Goal: Find specific page/section: Find specific page/section

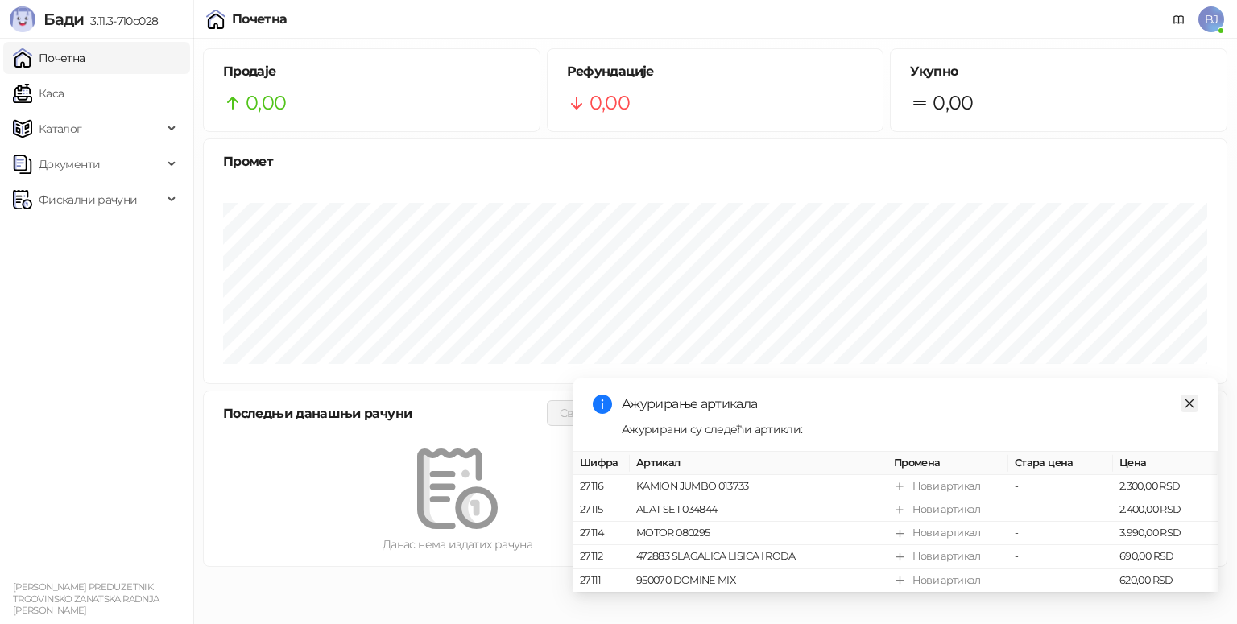
click at [1188, 398] on icon "close" at bounding box center [1188, 403] width 11 height 11
click at [1188, 420] on div "Ажурирани су следећи артикли: Шифра Артикал Промена Стара цена Цена 27116 KAMIO…" at bounding box center [910, 506] width 576 height 172
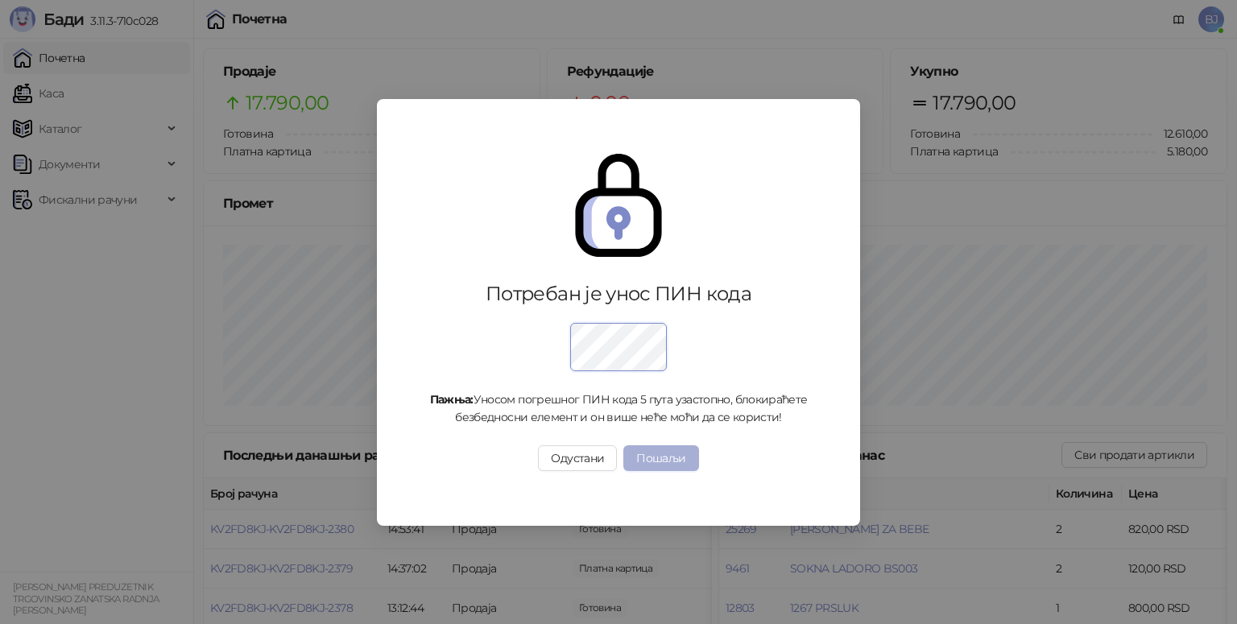
click at [665, 457] on button "Пошаљи" at bounding box center [660, 458] width 75 height 26
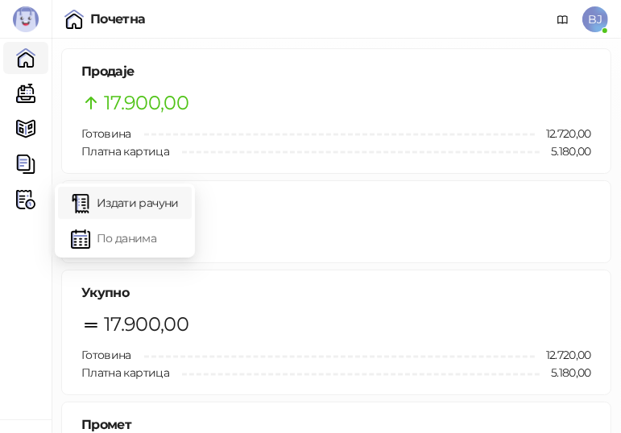
click at [122, 196] on link "Издати рачуни" at bounding box center [125, 203] width 108 height 32
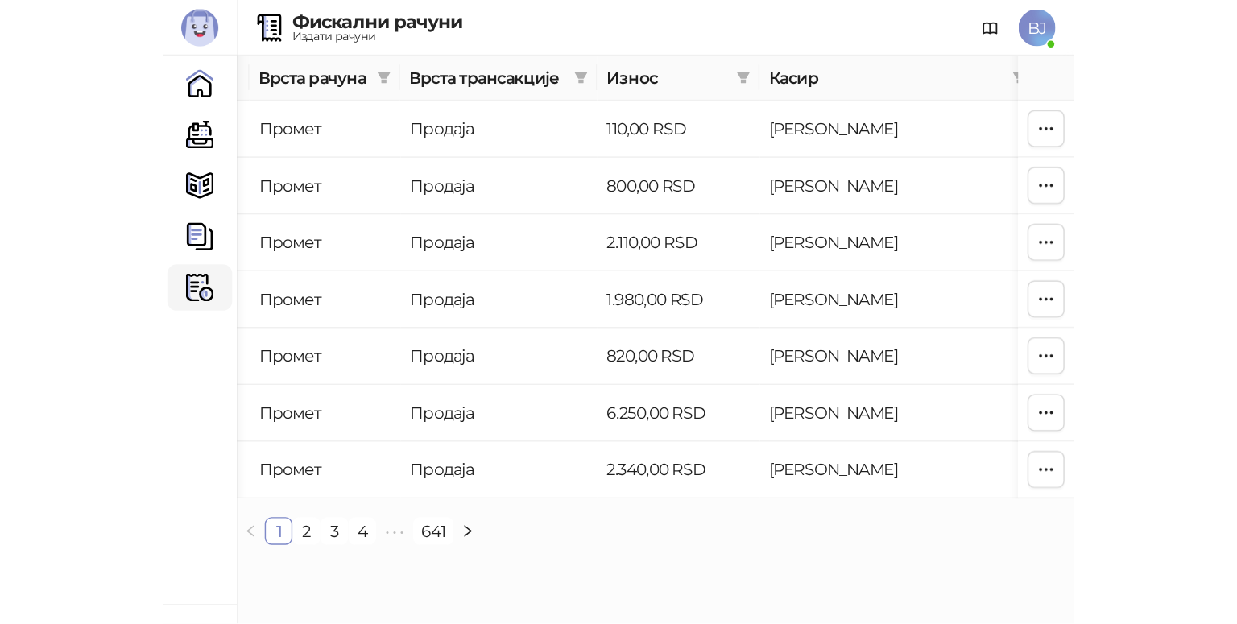
scroll to position [0, 771]
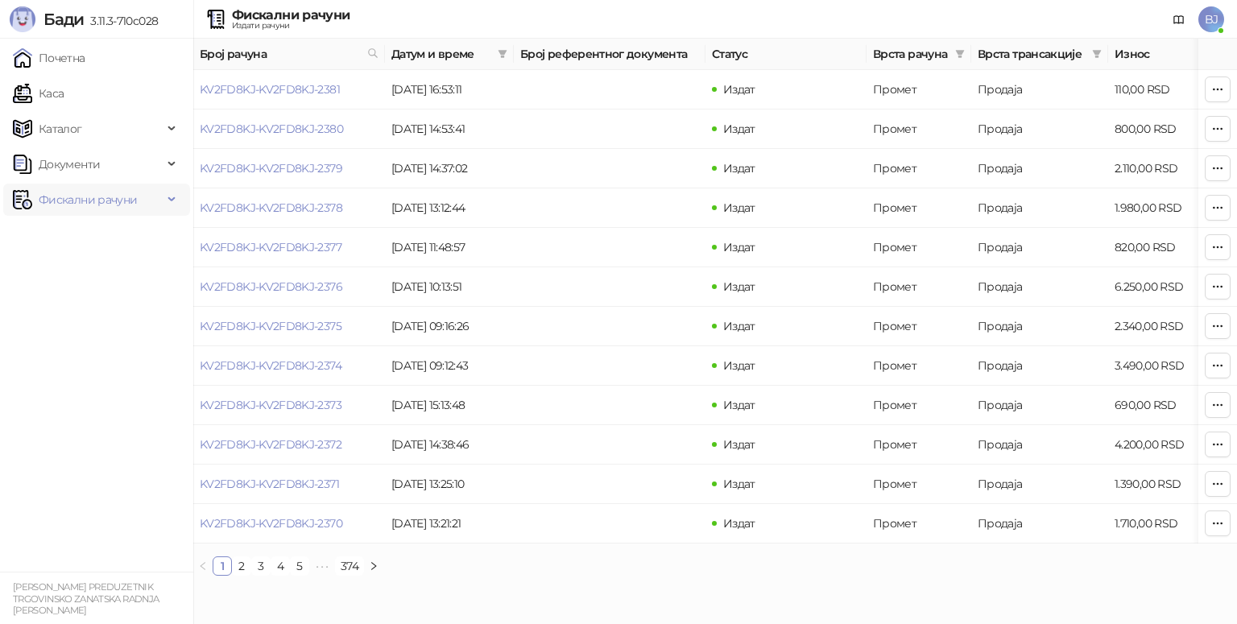
click at [111, 198] on span "Фискални рачуни" at bounding box center [88, 200] width 98 height 32
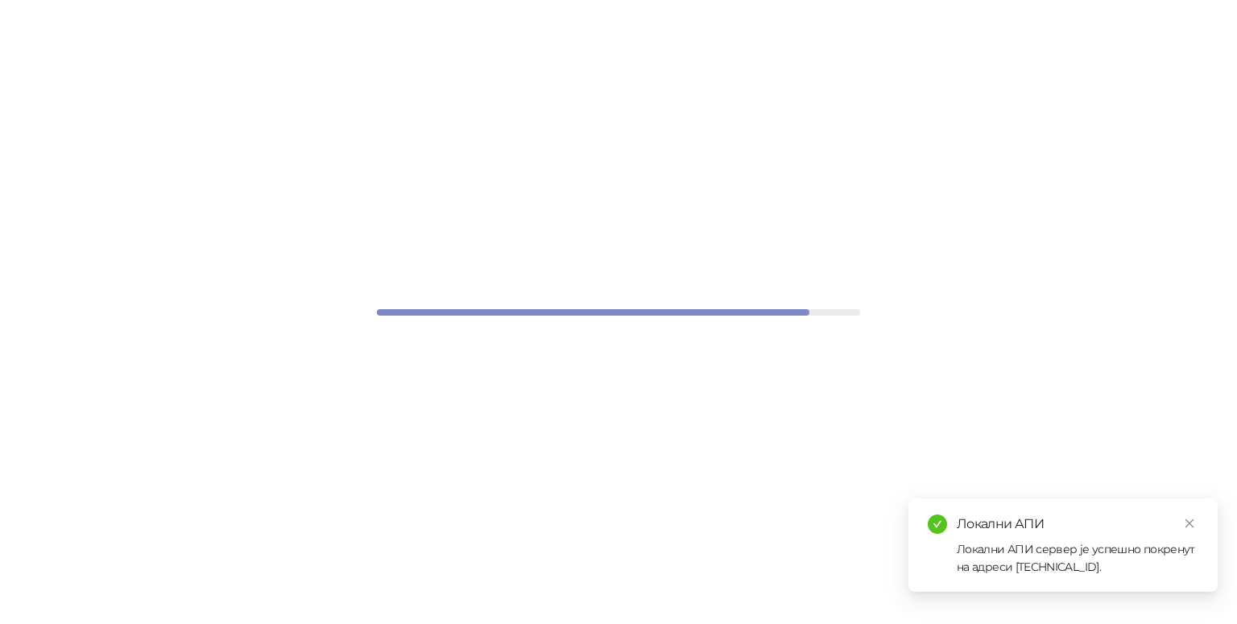
click at [832, 69] on div at bounding box center [618, 312] width 1237 height 624
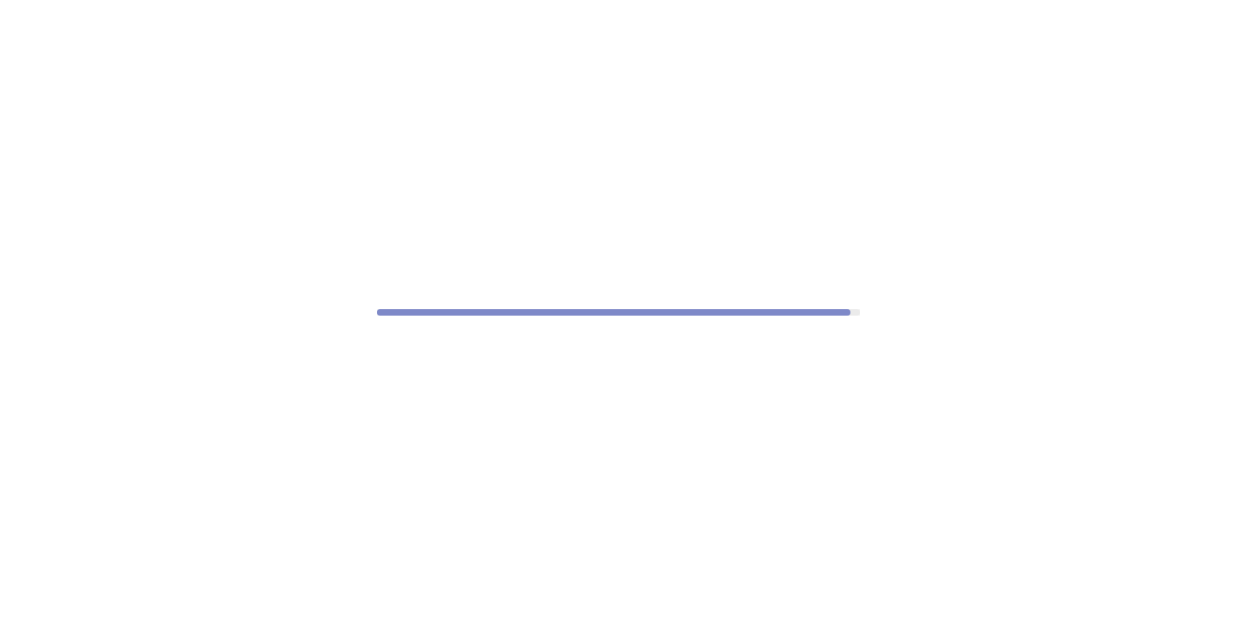
click at [866, 404] on div at bounding box center [618, 312] width 1237 height 624
